Goal: Task Accomplishment & Management: Manage account settings

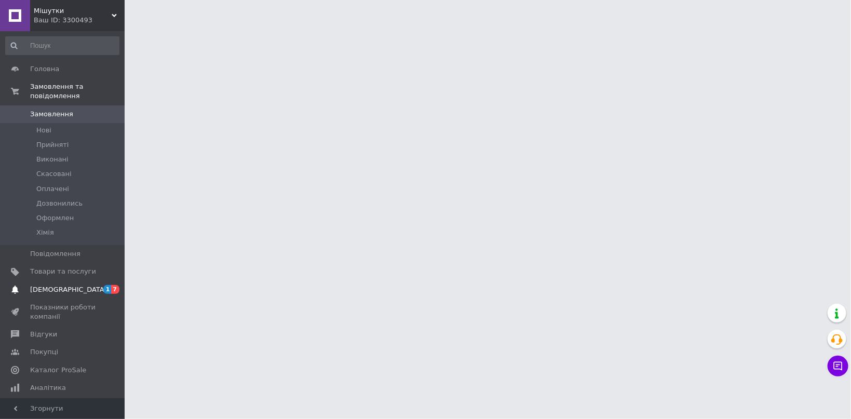
click at [50, 285] on span "[DEMOGRAPHIC_DATA]" at bounding box center [68, 289] width 77 height 9
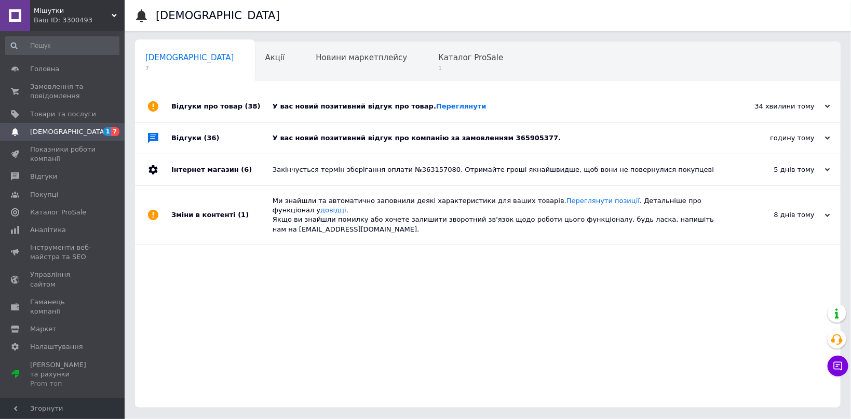
click at [351, 149] on div "У вас новий позитивний відгук про компанію за замовленням 365905377." at bounding box center [500, 138] width 454 height 31
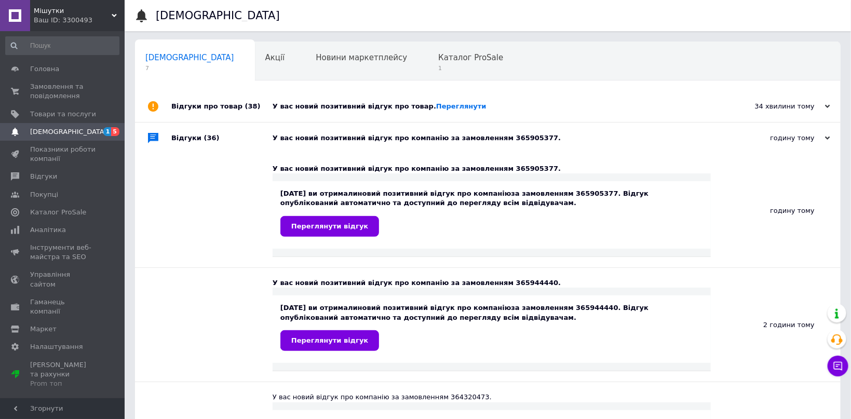
click at [337, 110] on div "У вас новий позитивний відгук про товар. Переглянути" at bounding box center [500, 106] width 454 height 9
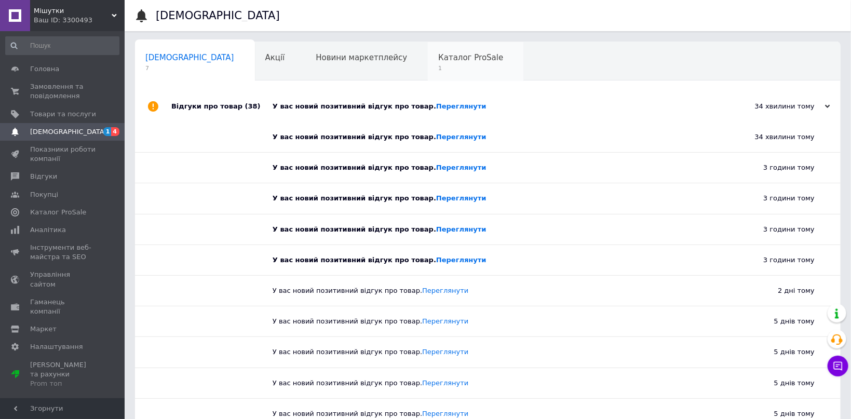
click at [428, 63] on div "Каталог ProSale 1" at bounding box center [476, 61] width 96 height 39
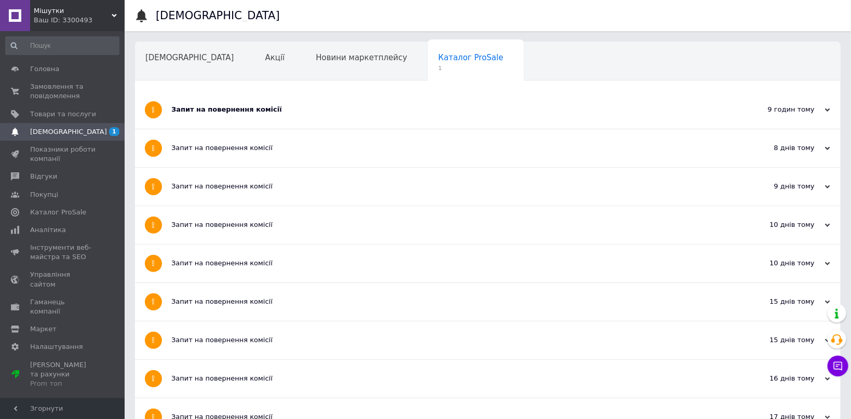
click at [313, 110] on div "Запит на повернення комісії" at bounding box center [448, 109] width 555 height 9
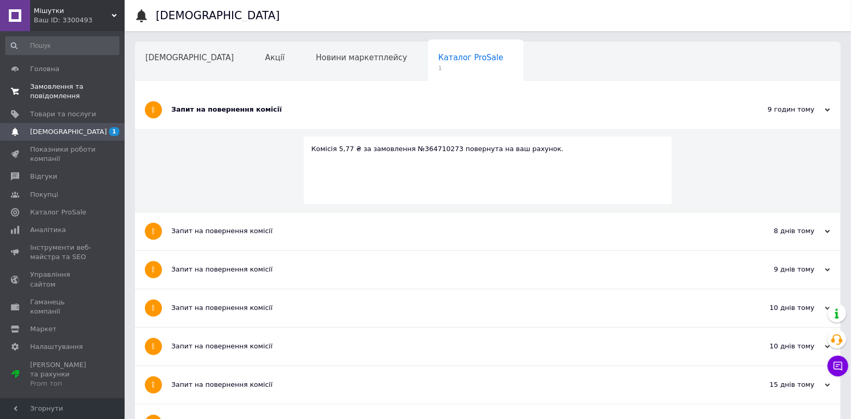
click at [78, 91] on span "Замовлення та повідомлення" at bounding box center [63, 91] width 66 height 19
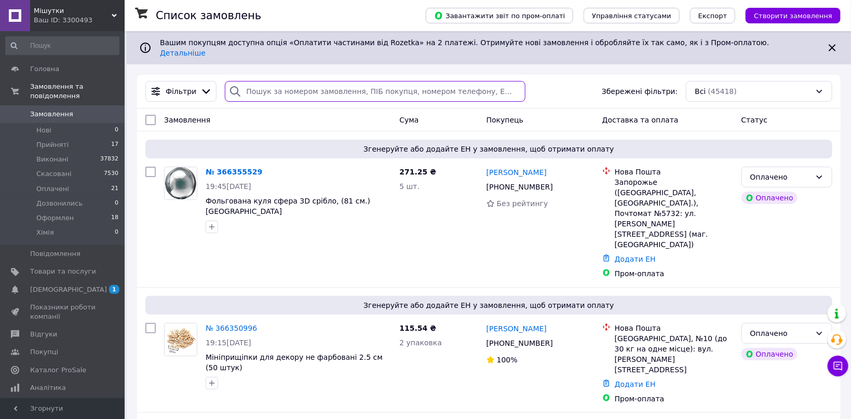
click at [323, 81] on input "search" at bounding box center [375, 91] width 301 height 21
paste input "+380938977322"
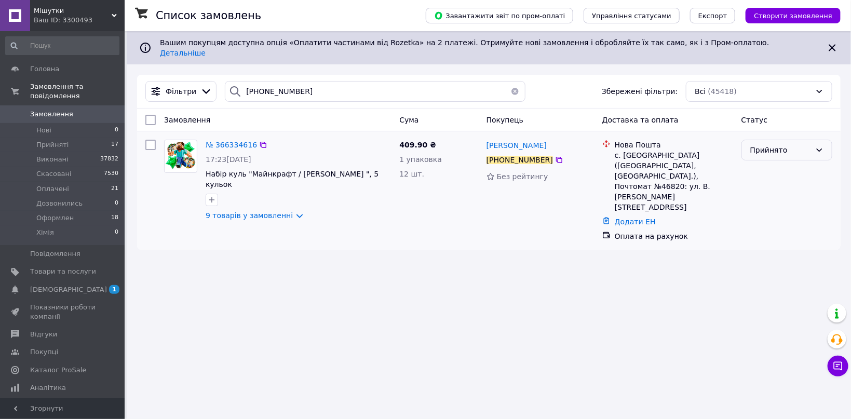
click at [782, 144] on div "Прийнято" at bounding box center [780, 149] width 61 height 11
click at [773, 199] on li "Оплачено" at bounding box center [787, 202] width 90 height 19
click at [339, 81] on input "+380938977322" at bounding box center [375, 91] width 301 height 21
paste input "74210791"
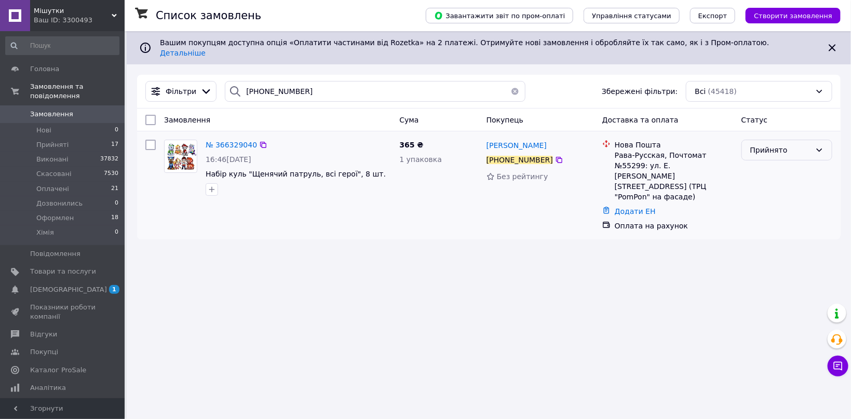
click at [777, 146] on div "Прийнято" at bounding box center [780, 149] width 61 height 11
click at [777, 203] on li "Оплачено" at bounding box center [787, 202] width 90 height 19
click at [340, 87] on input "+380974210791" at bounding box center [375, 91] width 301 height 21
paste input "37859310"
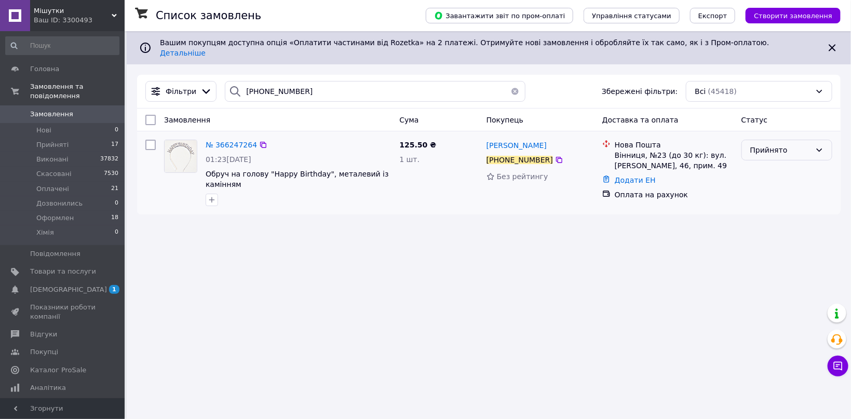
click at [771, 144] on div "Прийнято" at bounding box center [780, 149] width 61 height 11
click at [785, 204] on li "Оплачено" at bounding box center [787, 202] width 90 height 19
click at [301, 86] on input "+380937859310" at bounding box center [375, 91] width 301 height 21
paste input "685801342"
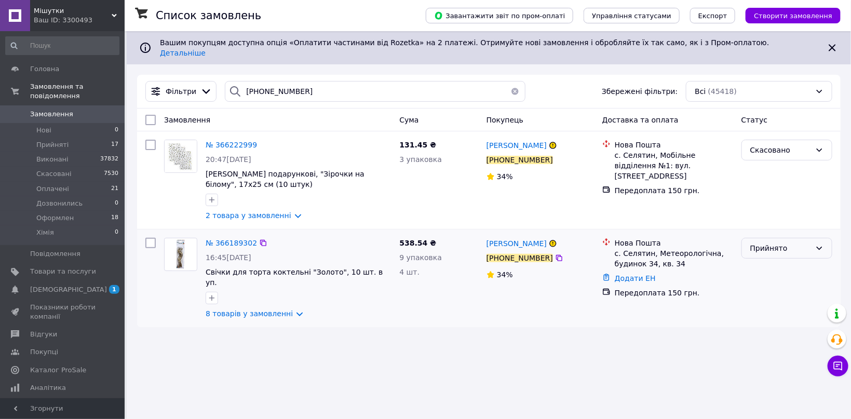
click at [767, 243] on div "Прийнято" at bounding box center [780, 248] width 61 height 11
click at [642, 330] on div "Список замовлень Завантажити звіт по пром-оплаті Управління статусами Експорт С…" at bounding box center [489, 209] width 725 height 419
click at [279, 310] on link "8 товарів у замовленні" at bounding box center [249, 314] width 87 height 8
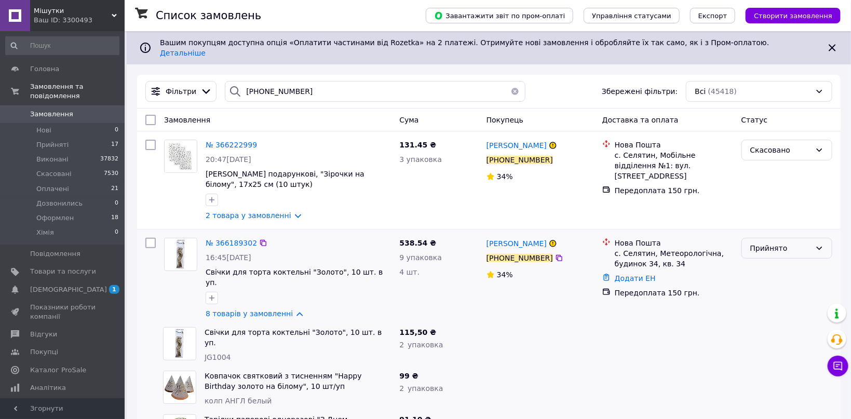
click at [775, 243] on div "Прийнято" at bounding box center [780, 248] width 61 height 11
click at [757, 301] on li "Оплачено" at bounding box center [787, 300] width 90 height 19
click at [314, 83] on input "+380685801342" at bounding box center [375, 91] width 301 height 21
paste input "960979766"
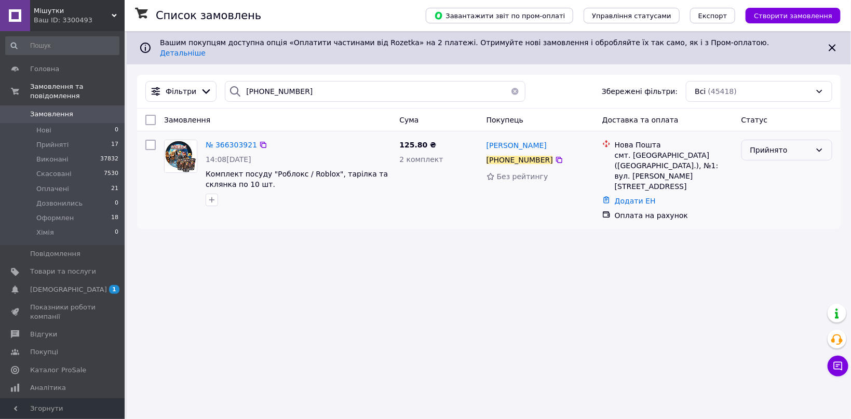
click at [768, 147] on div "Прийнято" at bounding box center [780, 149] width 61 height 11
click at [770, 203] on li "Оплачено" at bounding box center [787, 202] width 90 height 19
click at [334, 85] on input "+380960979766" at bounding box center [375, 91] width 301 height 21
paste input "506444089"
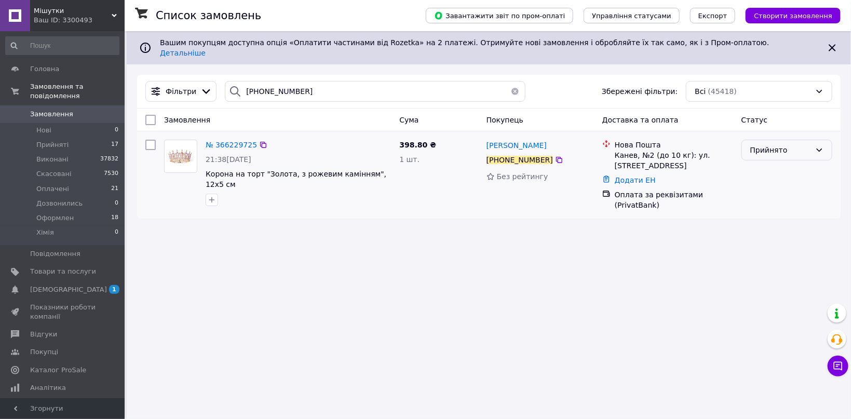
click at [769, 144] on div "Прийнято" at bounding box center [780, 149] width 61 height 11
click at [790, 199] on li "Оплачено" at bounding box center [787, 202] width 90 height 19
click at [346, 83] on input "+380506444089" at bounding box center [375, 91] width 301 height 21
paste input "961486532"
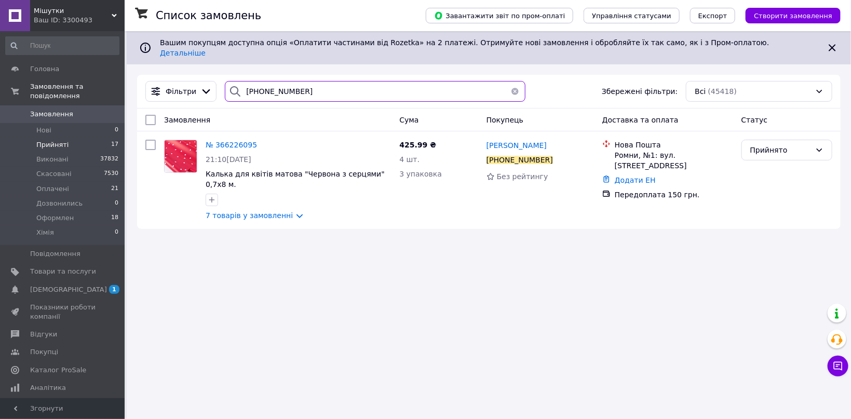
type input "+380961486532"
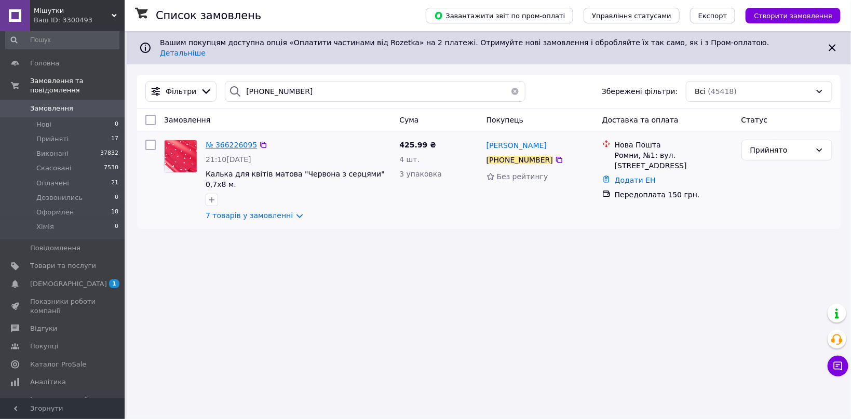
scroll to position [7, 0]
click at [224, 141] on span "№ 366226095" at bounding box center [231, 145] width 51 height 8
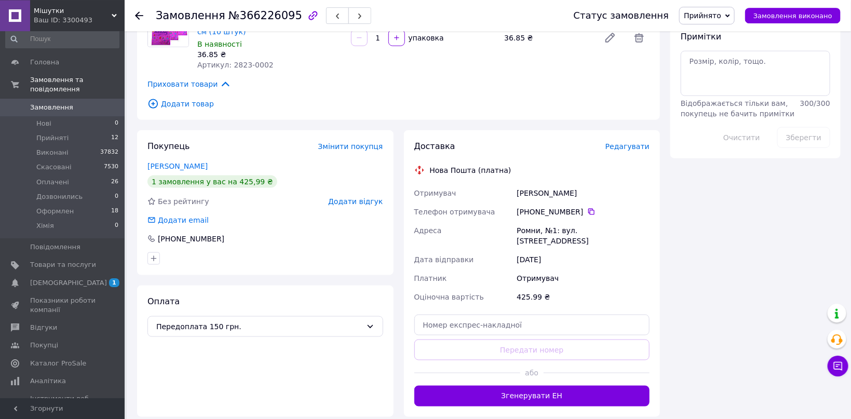
scroll to position [578, 0]
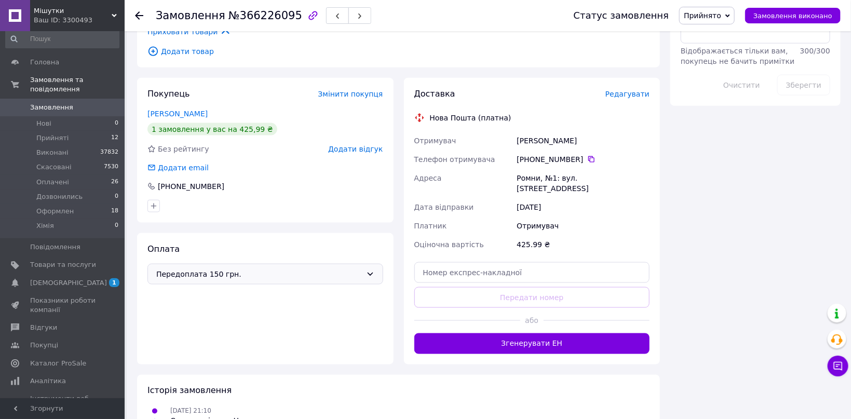
click at [246, 264] on div "Передоплата 150 грн." at bounding box center [265, 274] width 236 height 21
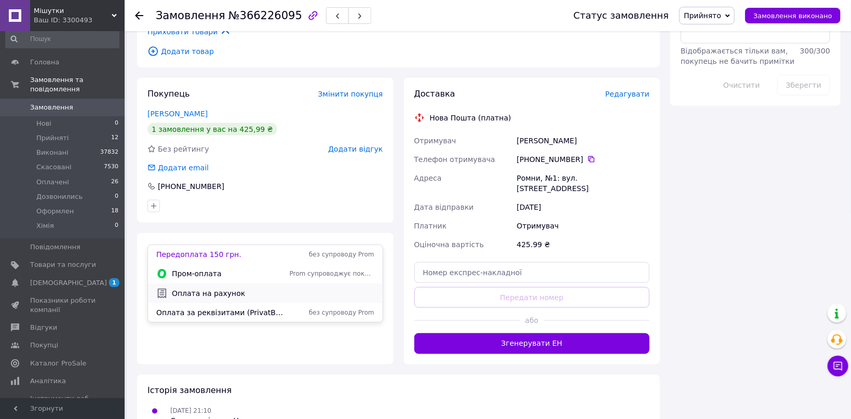
click at [218, 289] on span "Оплата на рахунок" at bounding box center [273, 293] width 203 height 10
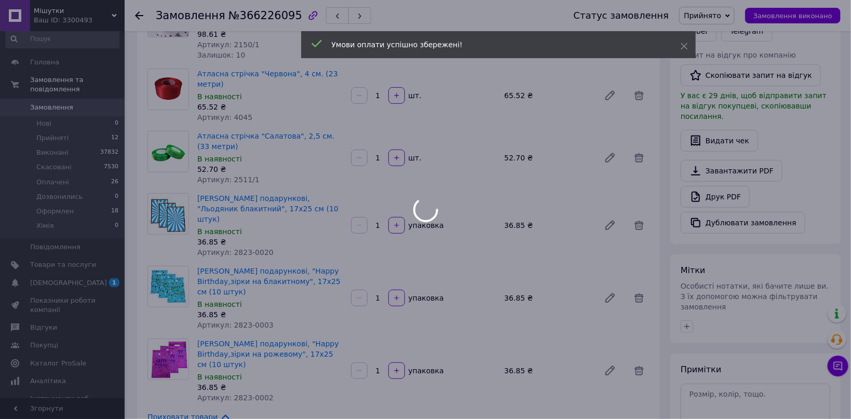
scroll to position [0, 0]
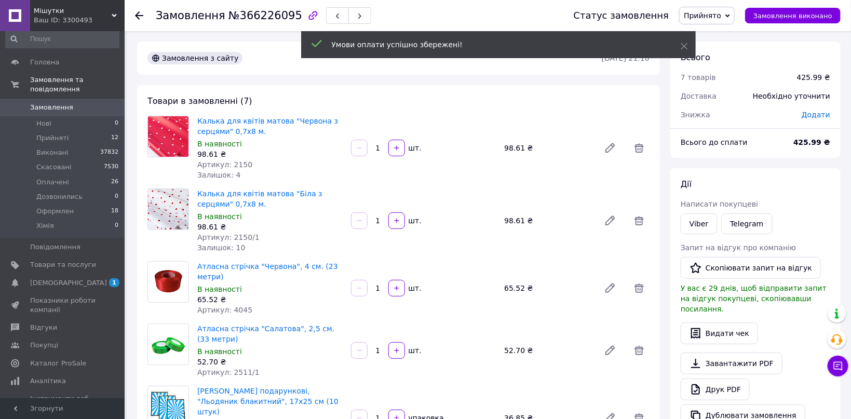
click at [716, 15] on span "Прийнято" at bounding box center [702, 15] width 37 height 8
click at [706, 63] on li "Оплачено" at bounding box center [708, 68] width 57 height 16
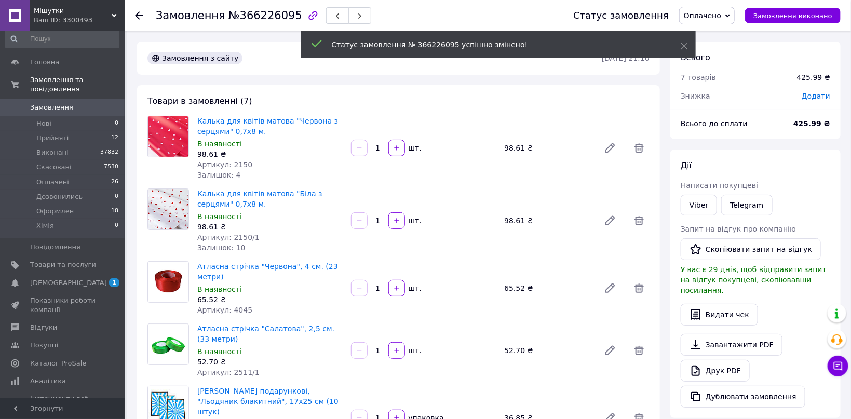
click at [136, 11] on div at bounding box center [139, 15] width 8 height 10
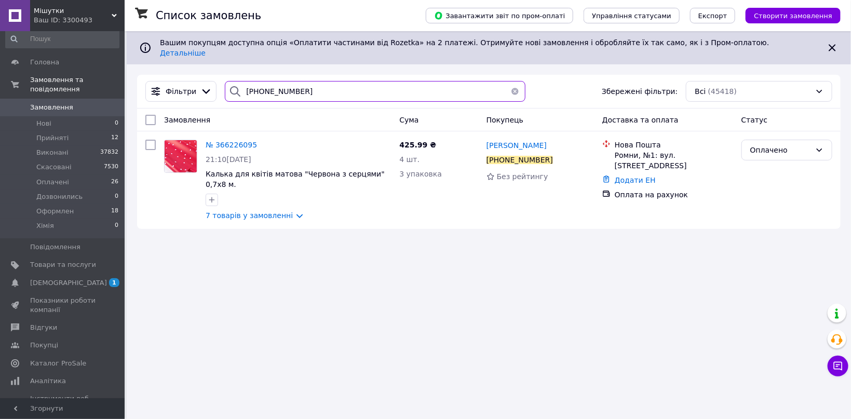
click at [321, 85] on input "+380961486532" at bounding box center [375, 91] width 301 height 21
paste input "501399665"
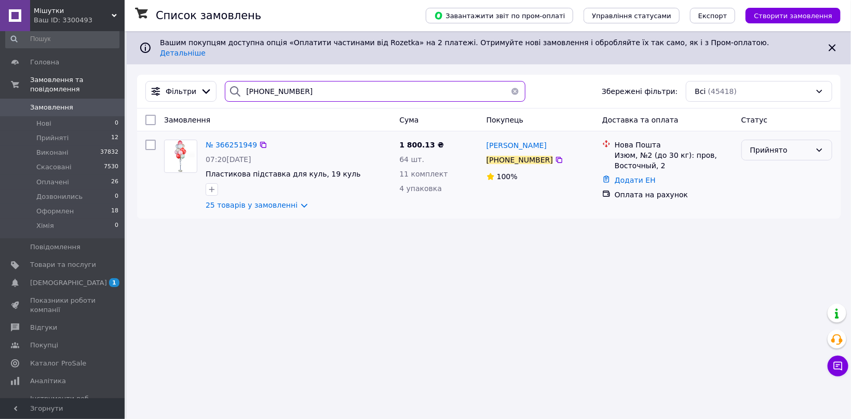
type input "+380501399665"
click at [780, 144] on div "Прийнято" at bounding box center [780, 149] width 61 height 11
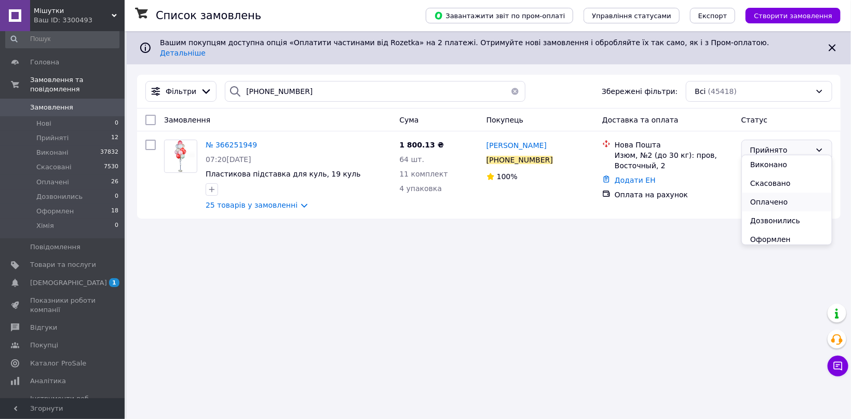
click at [780, 201] on li "Оплачено" at bounding box center [787, 202] width 90 height 19
click at [85, 131] on li "Прийняті 12" at bounding box center [62, 138] width 125 height 15
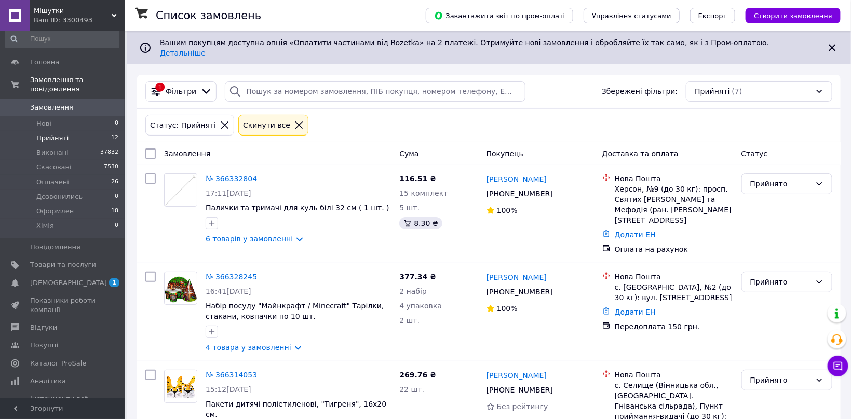
click at [95, 106] on link "Замовлення 0" at bounding box center [62, 108] width 125 height 18
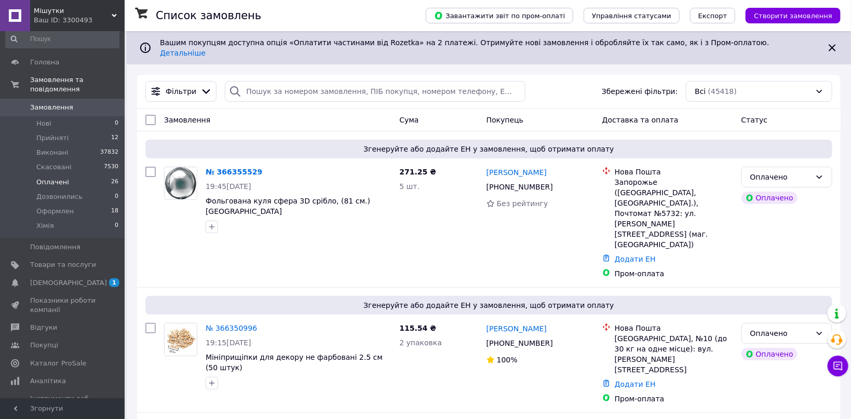
click at [85, 175] on li "Оплачені 26" at bounding box center [62, 182] width 125 height 15
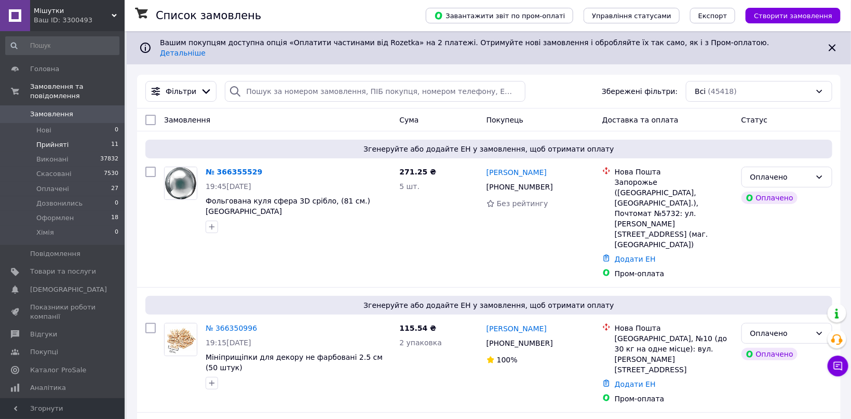
click at [105, 138] on li "Прийняті 11" at bounding box center [62, 145] width 125 height 15
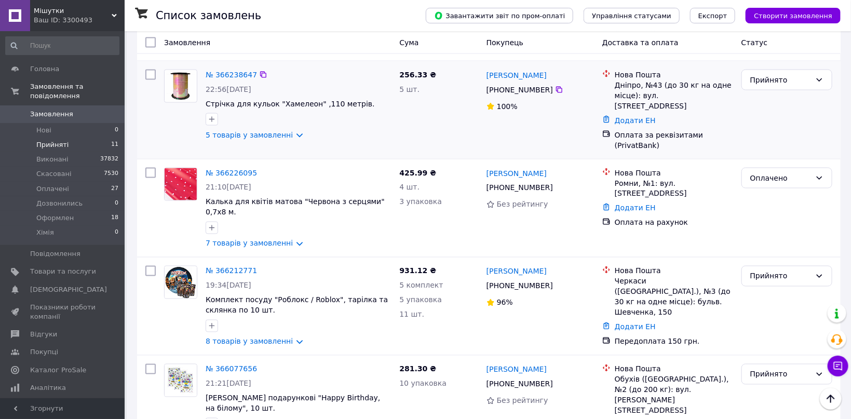
scroll to position [727, 0]
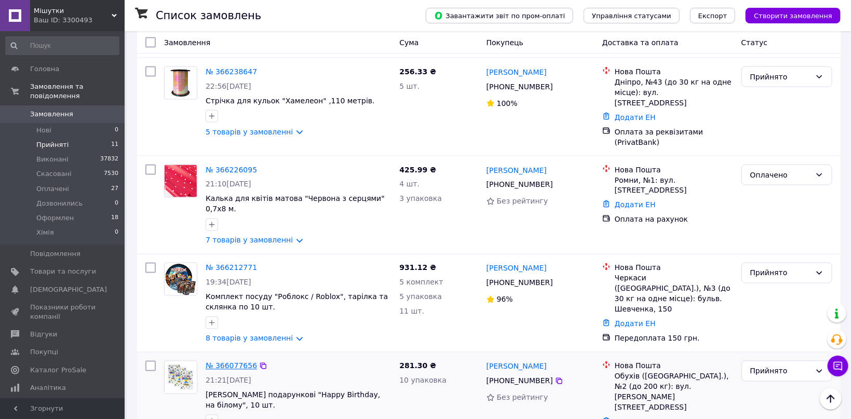
click at [238, 362] on link "№ 366077656" at bounding box center [231, 366] width 51 height 8
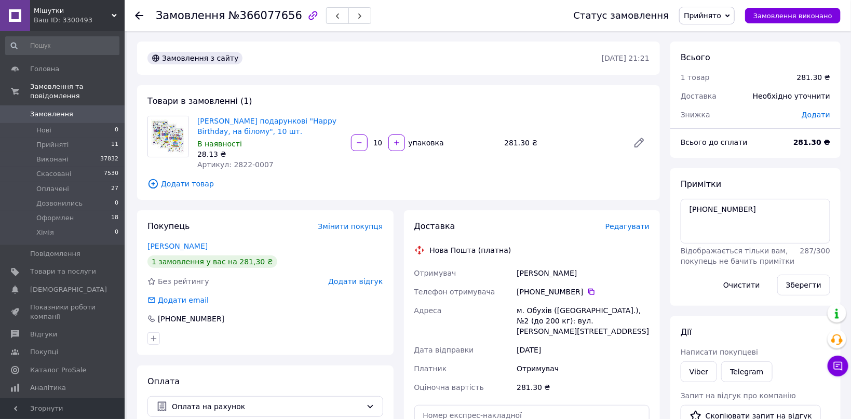
click at [730, 198] on div "Примітки [PHONE_NUMBER] Відображається тільки вам, покупець не бачить примітки …" at bounding box center [756, 237] width 150 height 117
click at [730, 210] on textarea "[PHONE_NUMBER]" at bounding box center [756, 221] width 150 height 45
click at [326, 20] on button "button" at bounding box center [337, 15] width 23 height 17
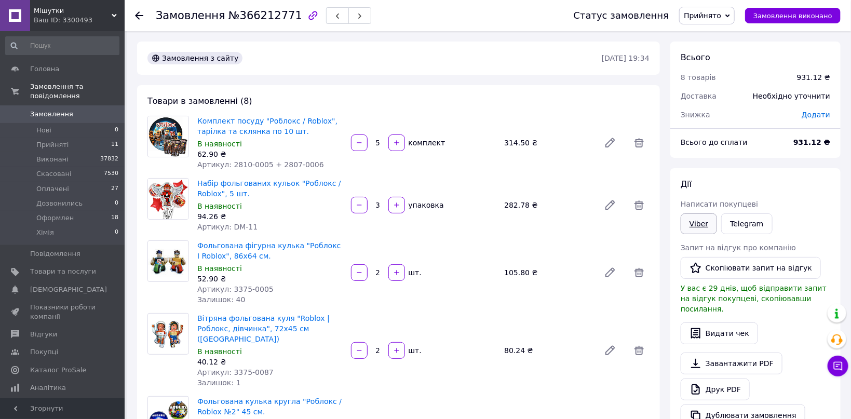
click at [695, 229] on link "Viber" at bounding box center [699, 223] width 36 height 21
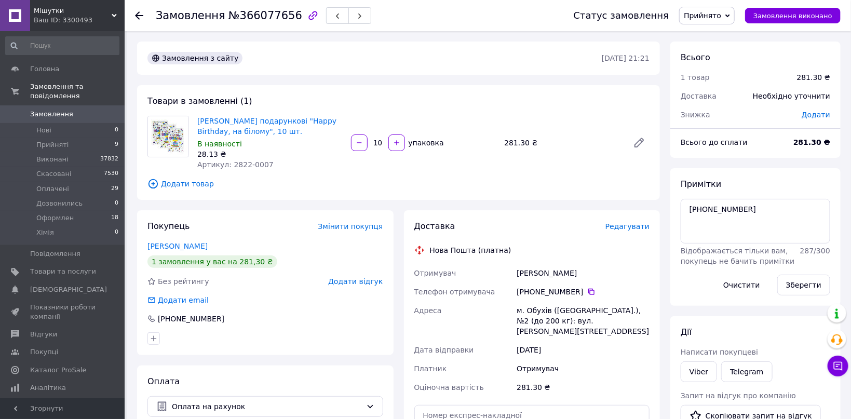
click at [721, 20] on span "Прийнято" at bounding box center [702, 15] width 37 height 8
click at [723, 60] on li "Оплачено" at bounding box center [708, 68] width 57 height 16
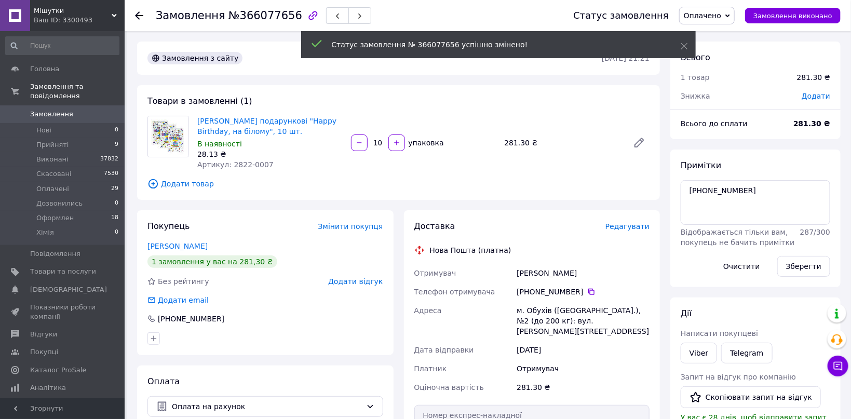
click at [721, 18] on span "Оплачено" at bounding box center [702, 15] width 37 height 8
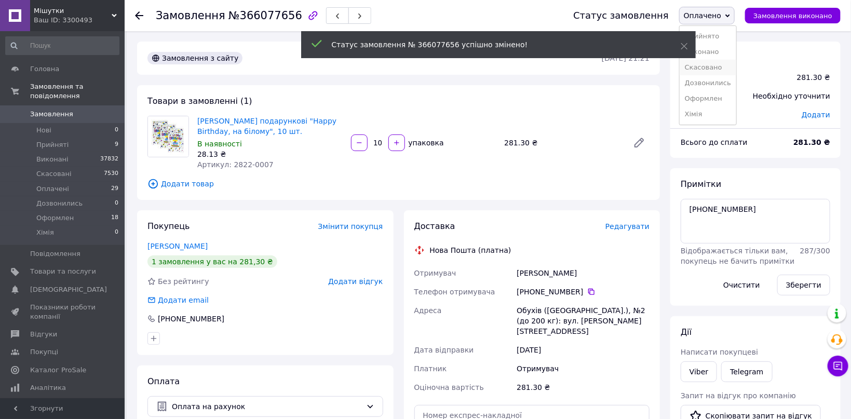
click at [719, 69] on li "Скасовано" at bounding box center [708, 68] width 57 height 16
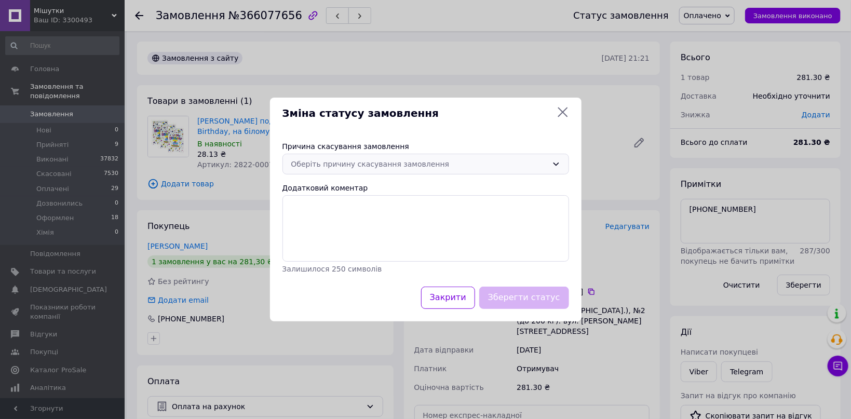
click at [402, 175] on div "Оберіть причину скасування замовлення" at bounding box center [426, 164] width 287 height 21
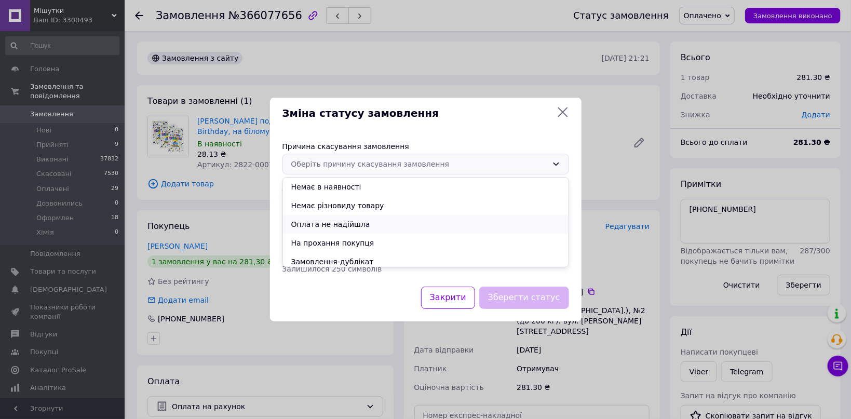
click at [318, 226] on li "Оплата не надійшла" at bounding box center [426, 224] width 286 height 19
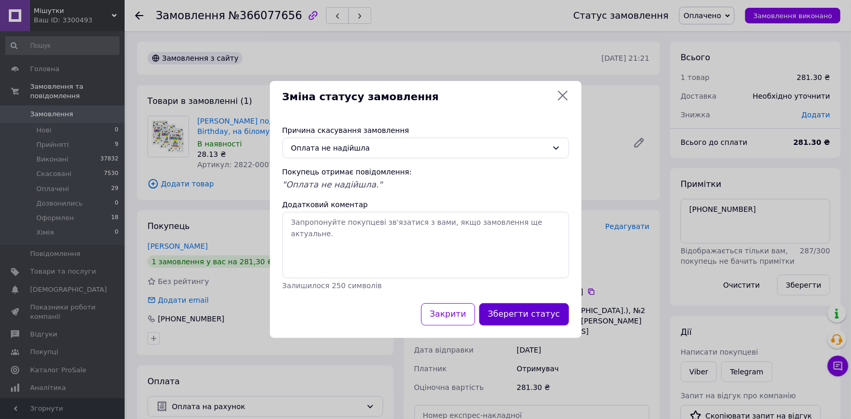
click at [530, 316] on button "Зберегти статус" at bounding box center [524, 314] width 90 height 22
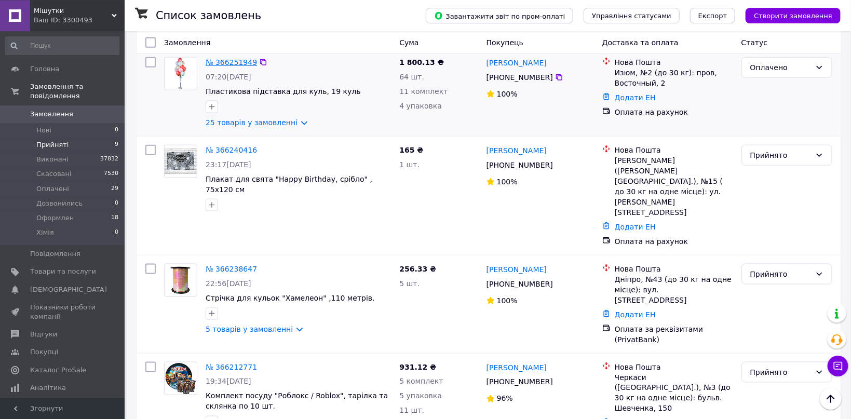
scroll to position [551, 0]
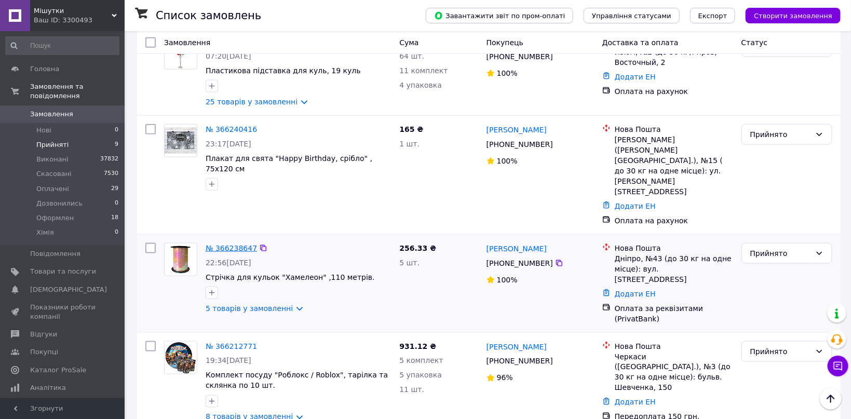
click at [221, 244] on link "№ 366238647" at bounding box center [231, 248] width 51 height 8
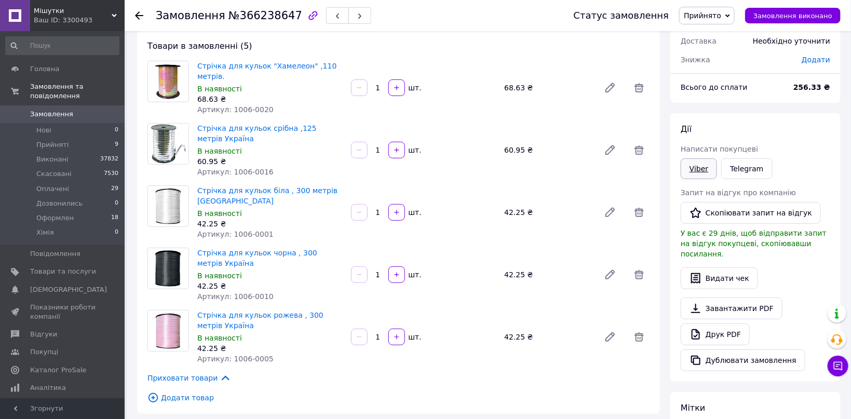
click at [693, 168] on link "Viber" at bounding box center [699, 168] width 36 height 21
click at [326, 17] on button "button" at bounding box center [337, 15] width 23 height 17
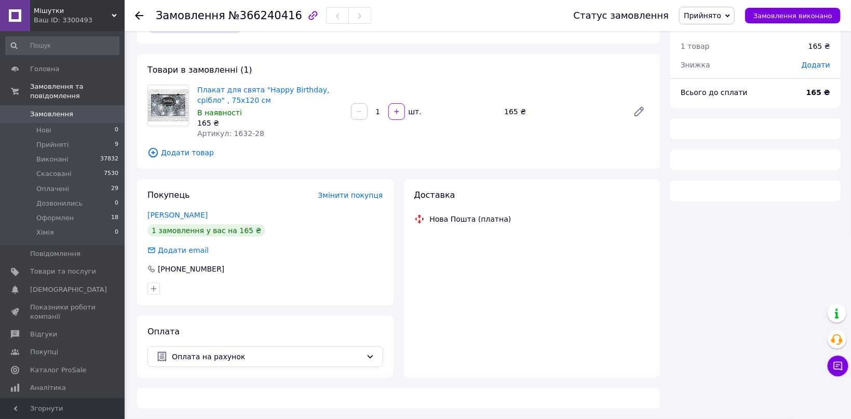
scroll to position [31, 0]
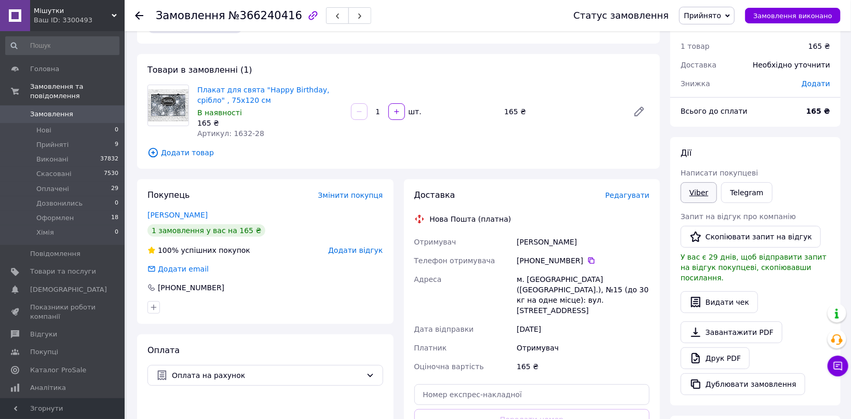
click at [690, 200] on link "Viber" at bounding box center [699, 192] width 36 height 21
click at [706, 16] on span "Прийнято" at bounding box center [702, 15] width 37 height 8
click at [736, 60] on li "Оплачено" at bounding box center [708, 68] width 57 height 16
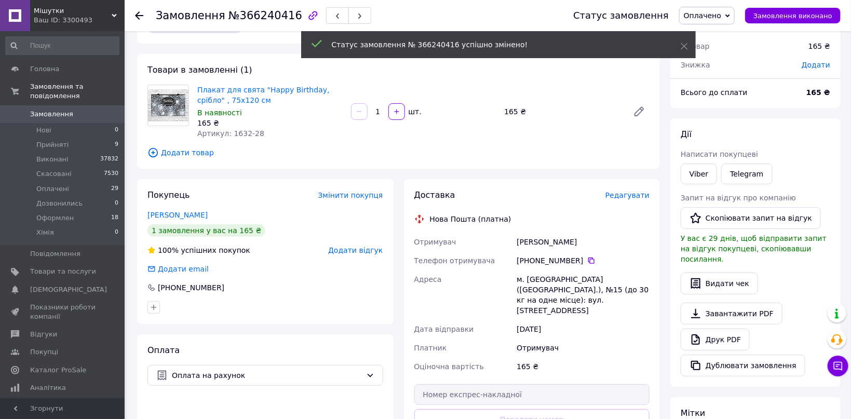
click at [717, 16] on span "Оплачено" at bounding box center [702, 15] width 37 height 8
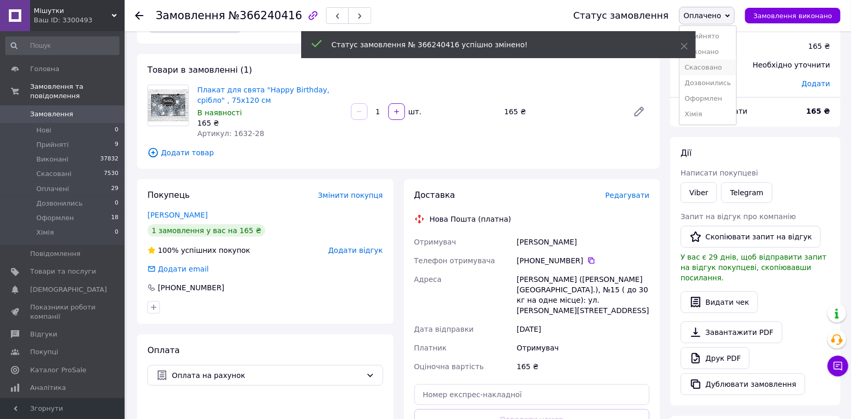
click at [715, 65] on li "Скасовано" at bounding box center [708, 68] width 57 height 16
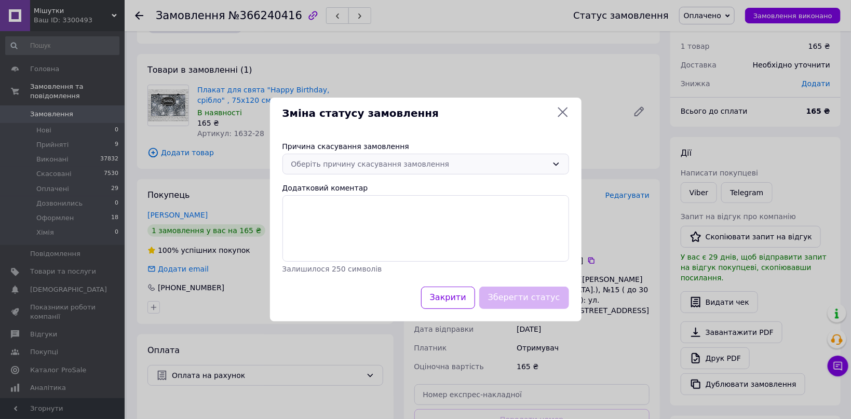
click at [418, 164] on div "Оберіть причину скасування замовлення" at bounding box center [419, 163] width 257 height 11
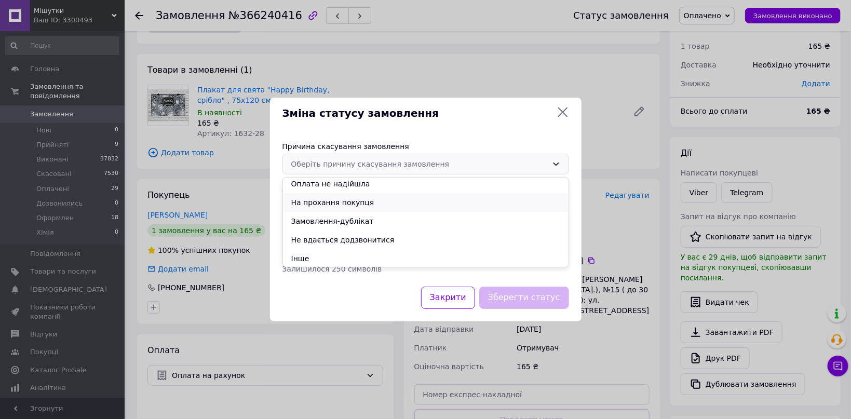
scroll to position [41, 0]
click at [356, 242] on li "Не вдається додзвонитися" at bounding box center [426, 239] width 286 height 19
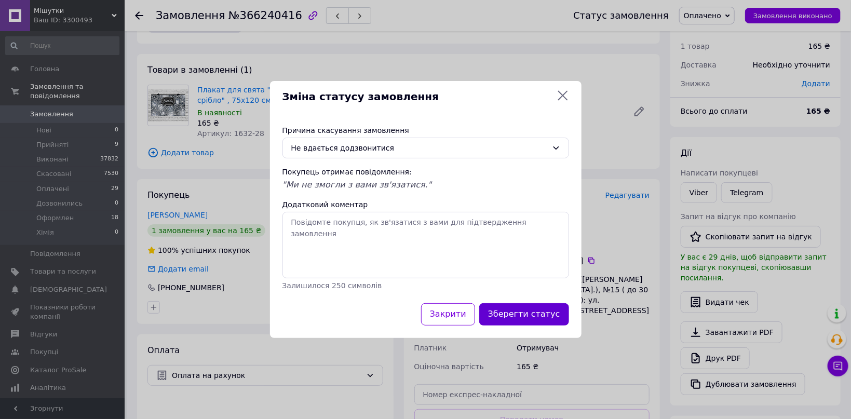
click at [522, 313] on button "Зберегти статус" at bounding box center [524, 314] width 90 height 22
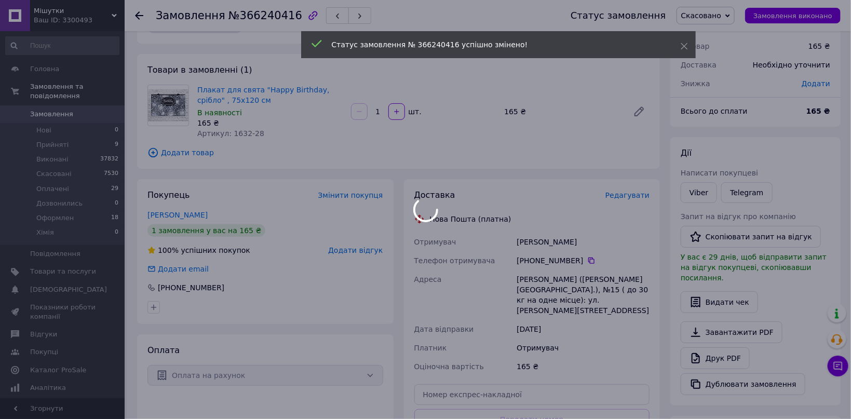
scroll to position [55, 0]
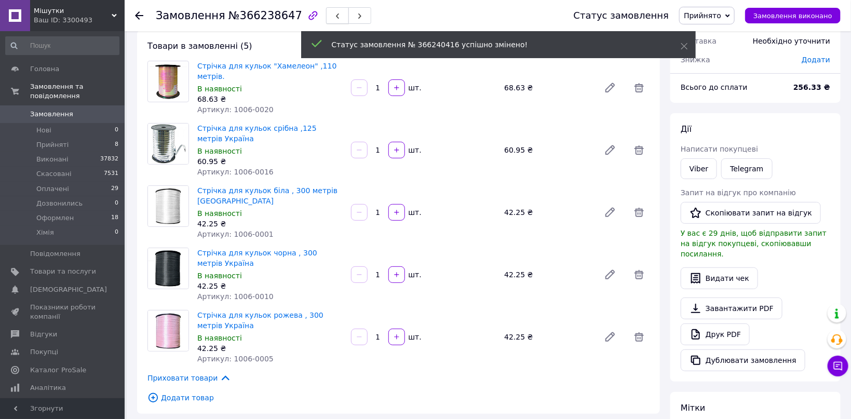
click at [334, 19] on icon "button" at bounding box center [337, 16] width 6 height 6
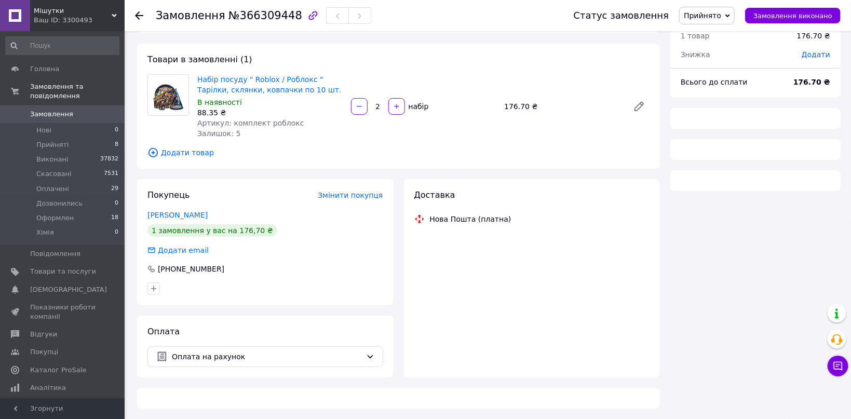
scroll to position [41, 0]
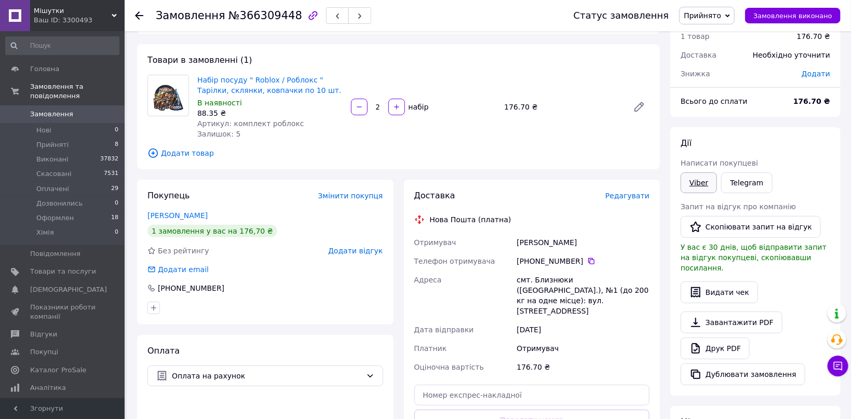
click at [701, 186] on link "Viber" at bounding box center [699, 182] width 36 height 21
click at [326, 18] on button "button" at bounding box center [337, 15] width 23 height 17
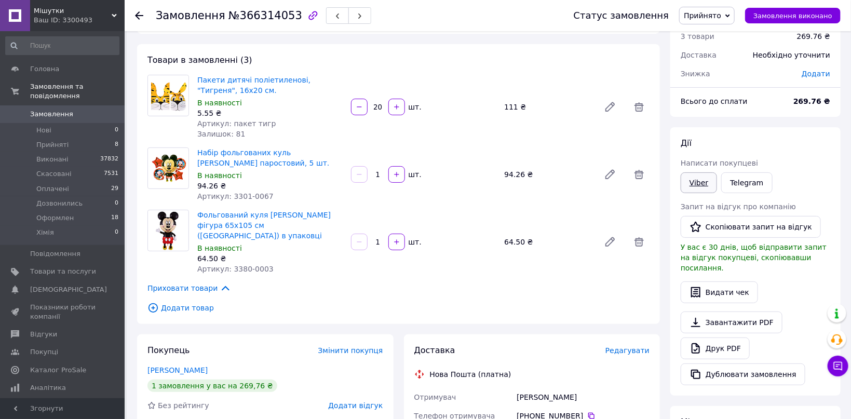
click at [713, 184] on link "Viber" at bounding box center [699, 182] width 36 height 21
click at [225, 198] on span "Артикул: 3301-0067" at bounding box center [235, 196] width 76 height 8
click at [229, 198] on span "Артикул: 3301-0067" at bounding box center [235, 196] width 76 height 8
drag, startPoint x: 229, startPoint y: 198, endPoint x: 263, endPoint y: 198, distance: 34.3
click at [263, 198] on div "Артикул: 3301-0067" at bounding box center [269, 196] width 145 height 10
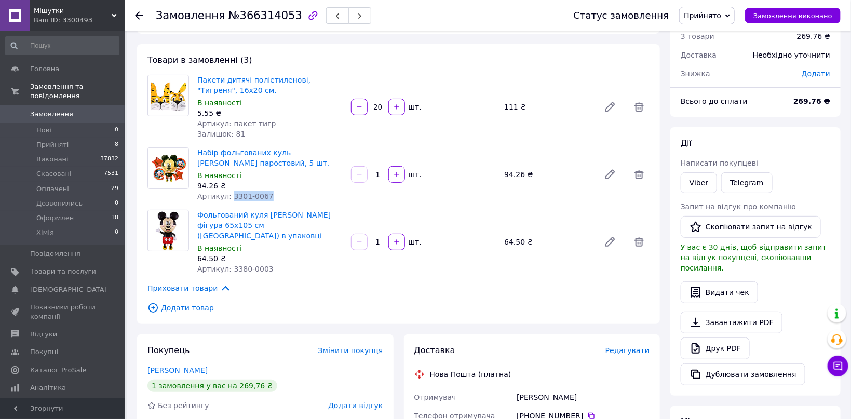
copy span "3301-0067"
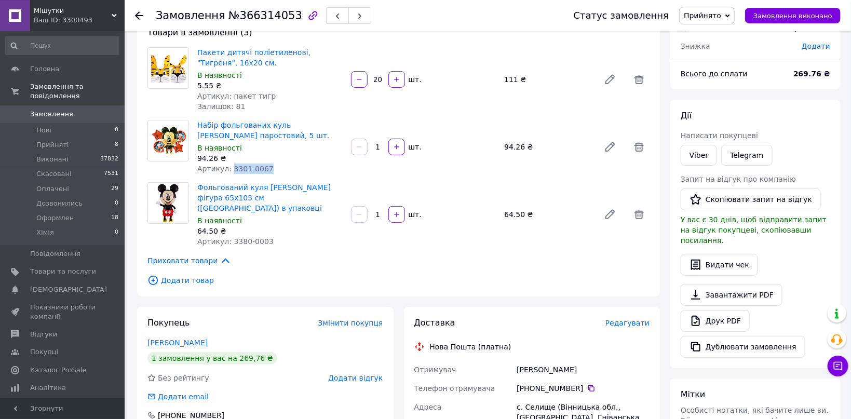
scroll to position [96, 0]
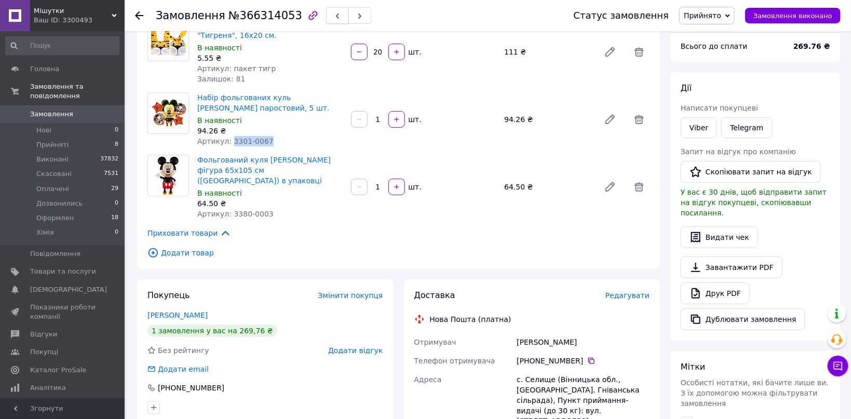
click at [326, 11] on button "button" at bounding box center [337, 15] width 23 height 17
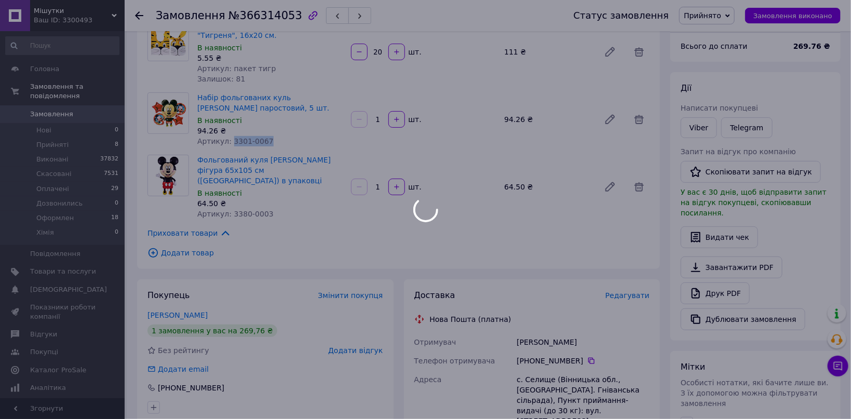
scroll to position [55, 0]
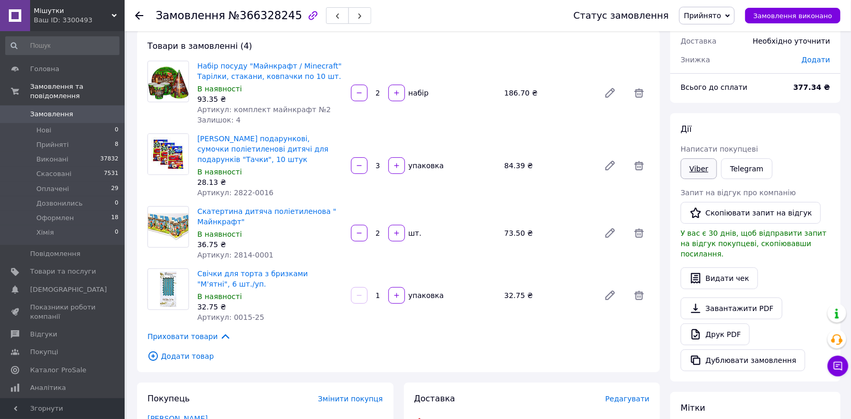
click at [697, 176] on link "Viber" at bounding box center [699, 168] width 36 height 21
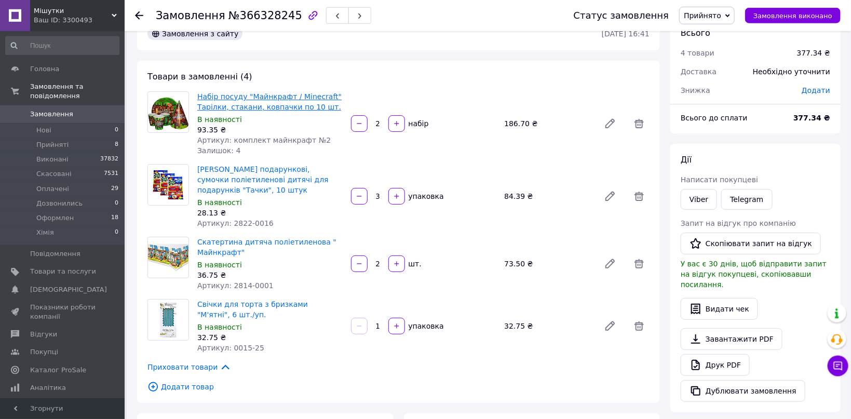
scroll to position [0, 0]
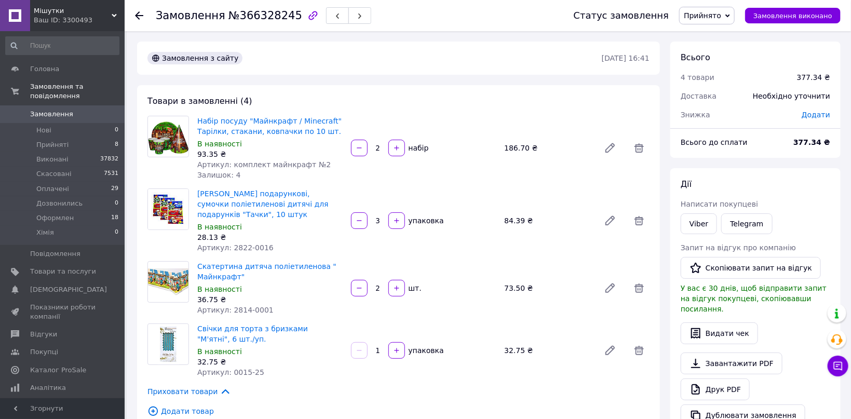
drag, startPoint x: 319, startPoint y: 21, endPoint x: 321, endPoint y: 33, distance: 12.6
click at [326, 18] on button "button" at bounding box center [337, 15] width 23 height 17
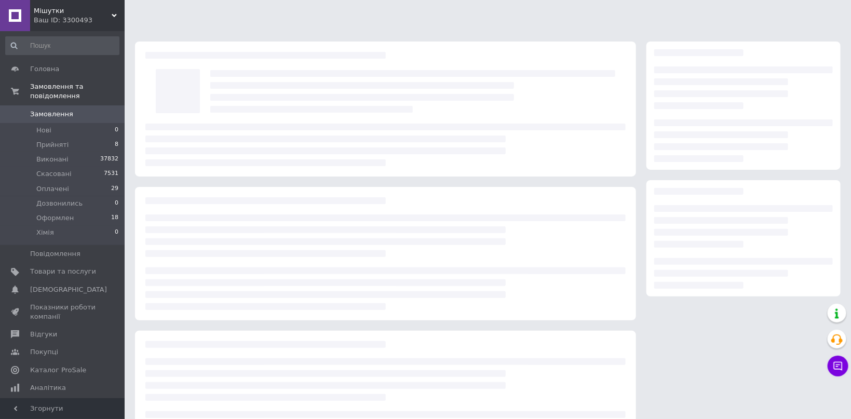
scroll to position [55, 0]
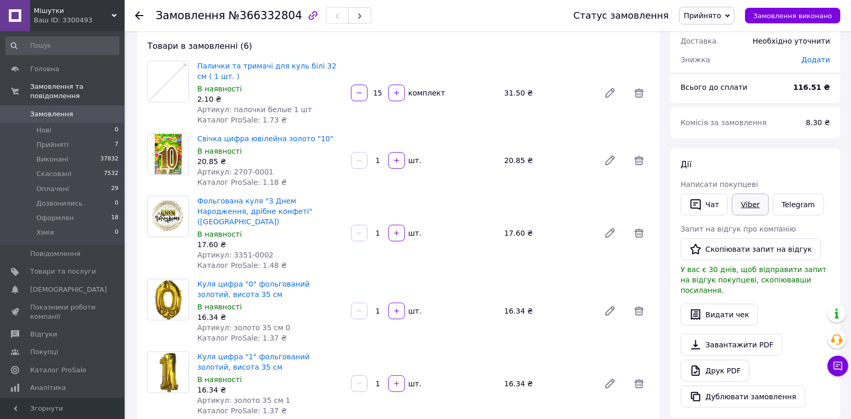
click at [746, 200] on link "Viber" at bounding box center [750, 205] width 36 height 22
click at [97, 123] on li "Нові 0" at bounding box center [62, 130] width 125 height 15
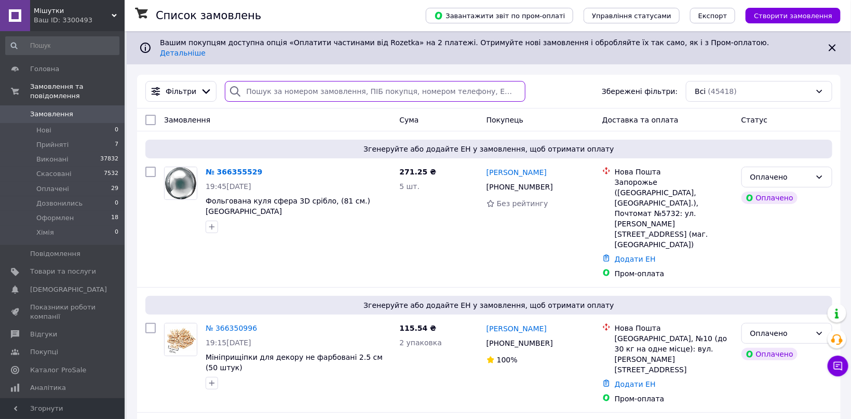
click at [296, 84] on input "search" at bounding box center [375, 91] width 301 height 21
paste input "[PHONE_NUMBER]"
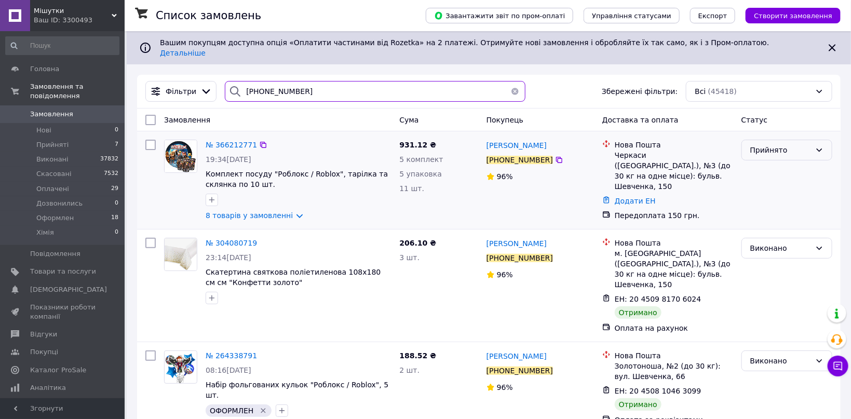
type input "[PHONE_NUMBER]"
click at [774, 144] on div "Прийнято" at bounding box center [780, 149] width 61 height 11
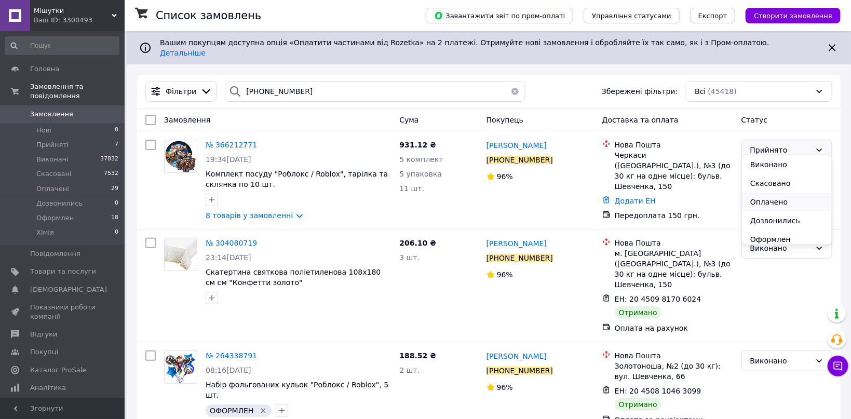
click at [785, 204] on li "Оплачено" at bounding box center [787, 202] width 90 height 19
